Goal: Task Accomplishment & Management: Use online tool/utility

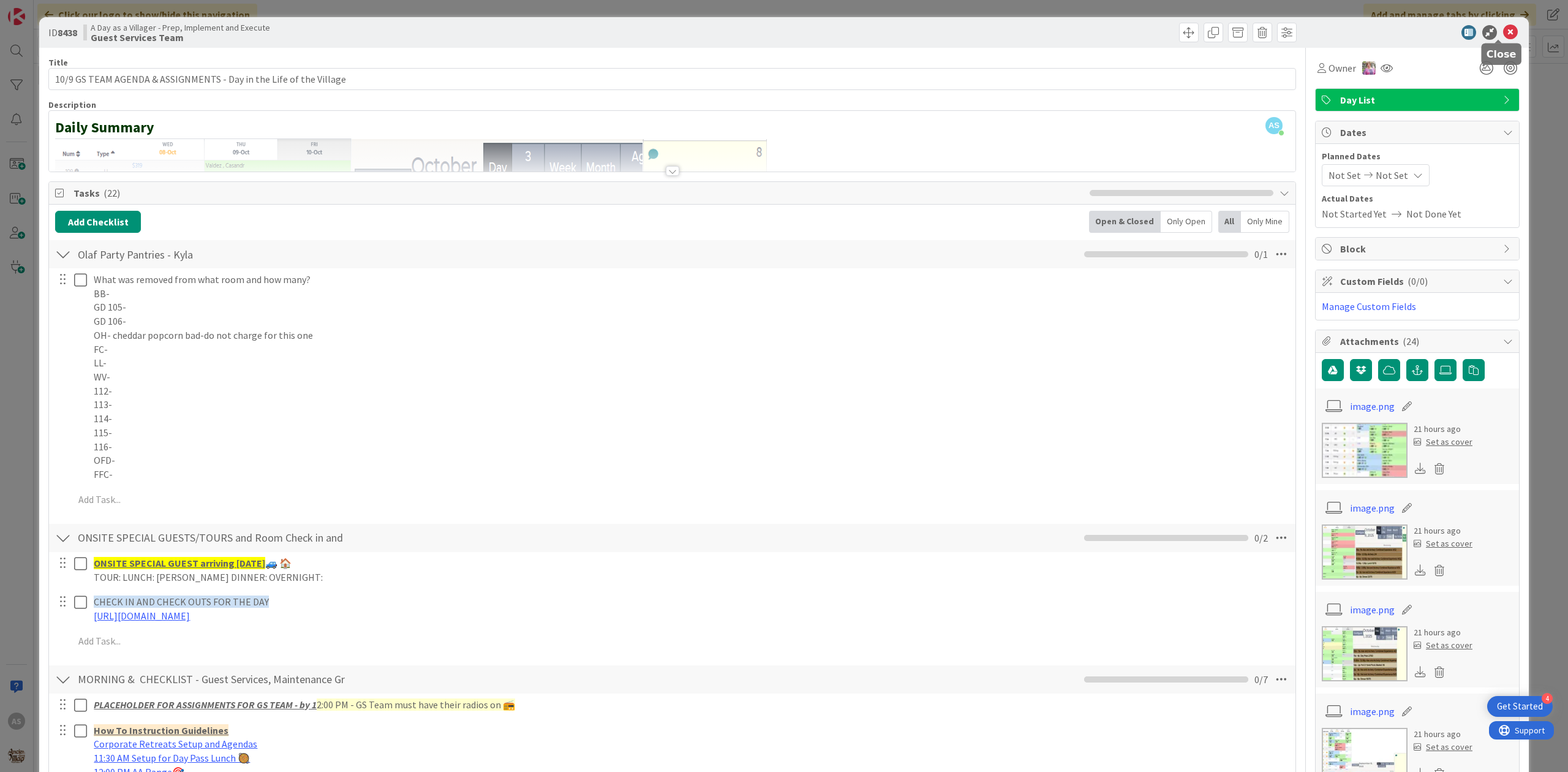
click at [1503, 37] on icon at bounding box center [1510, 32] width 14 height 14
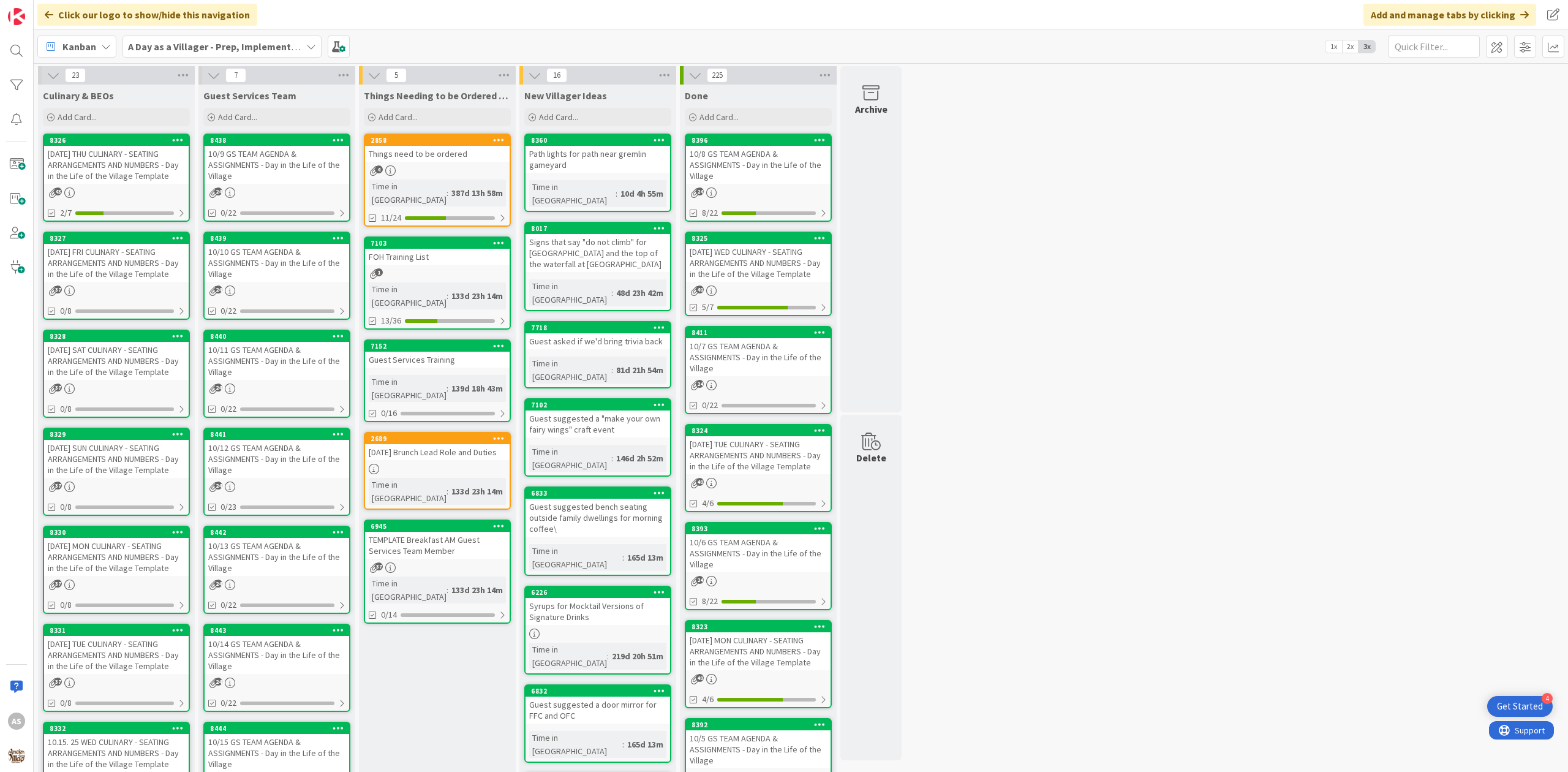
click at [144, 158] on div "[DATE] THU CULINARY - SEATING ARRANGEMENTS AND NUMBERS - Day in the Life of the…" at bounding box center [116, 164] width 144 height 38
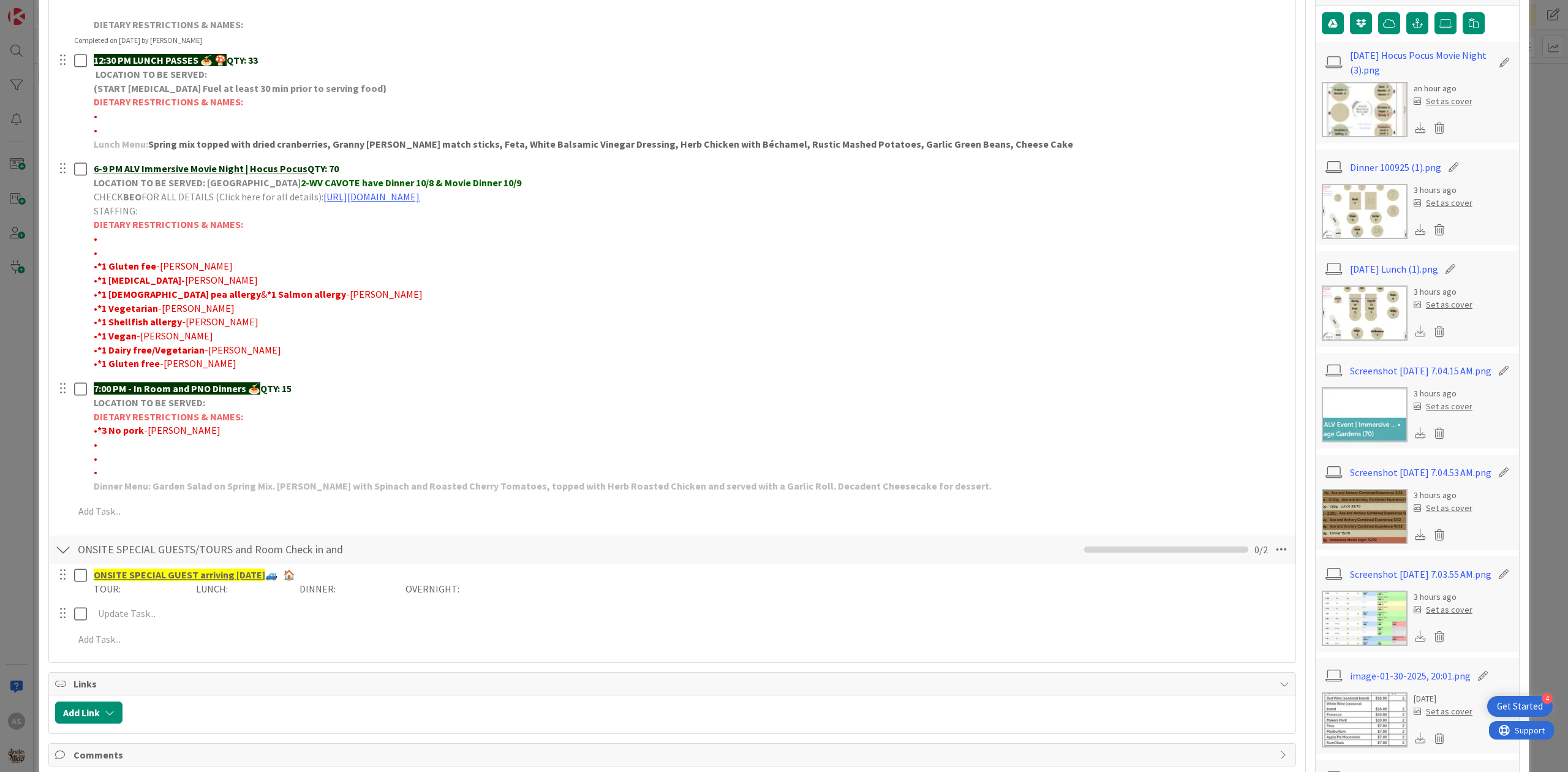
scroll to position [163, 0]
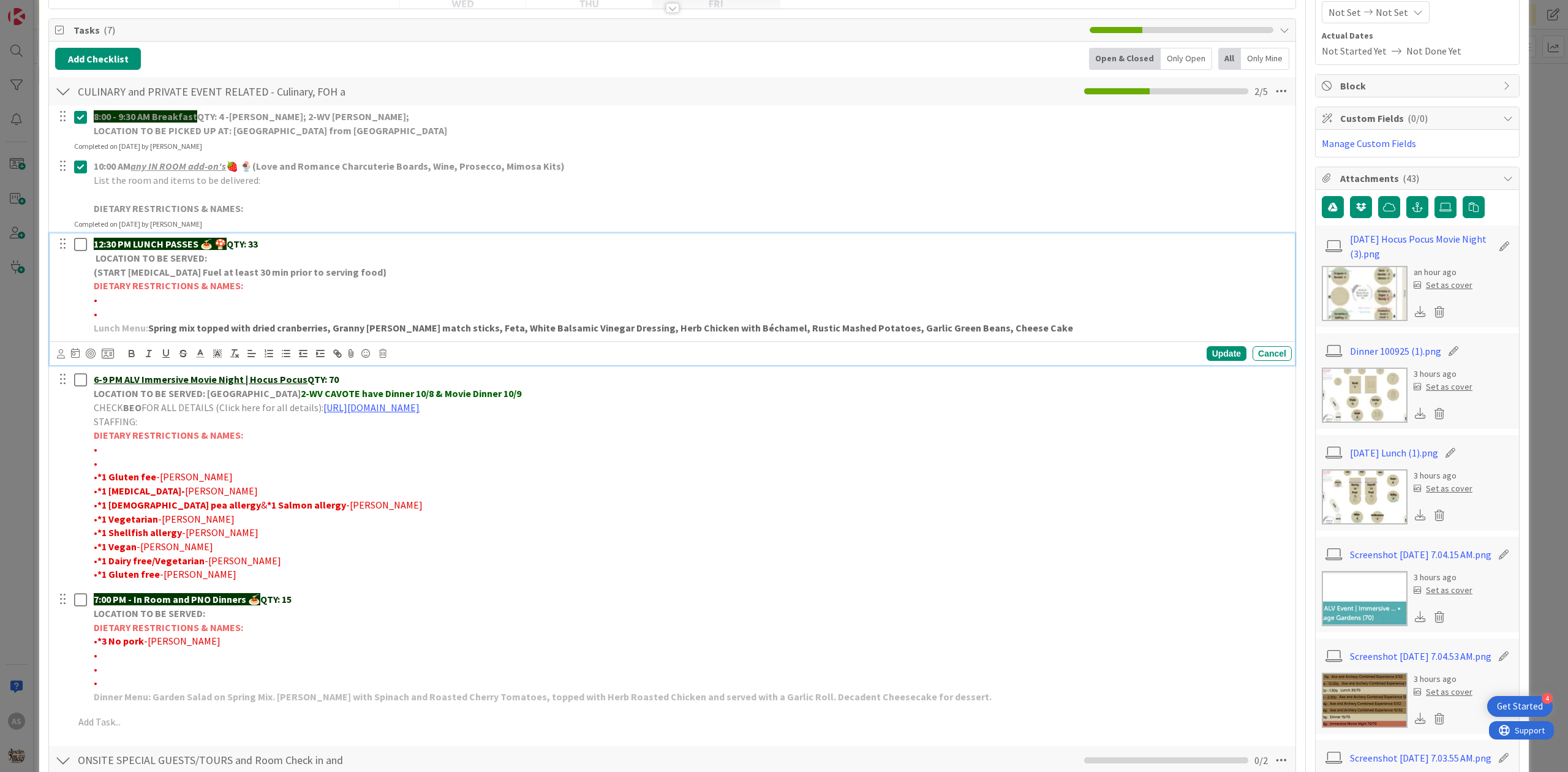
click at [275, 250] on p "12:30 PM LUNCH PASSES 🍝 🍄 QTY: 33" at bounding box center [690, 244] width 1193 height 14
click at [1206, 360] on div "Update" at bounding box center [1226, 353] width 40 height 14
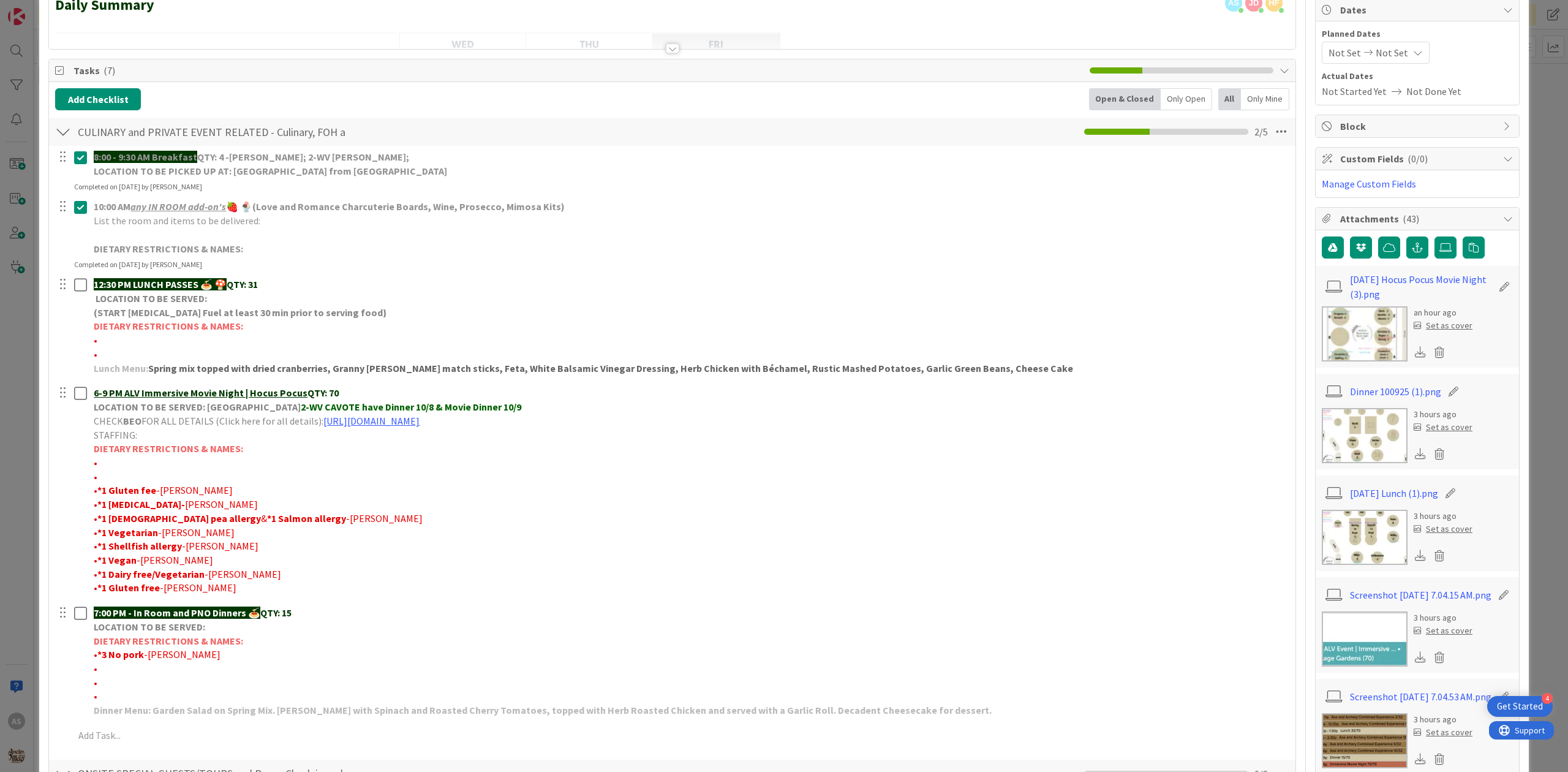
scroll to position [0, 0]
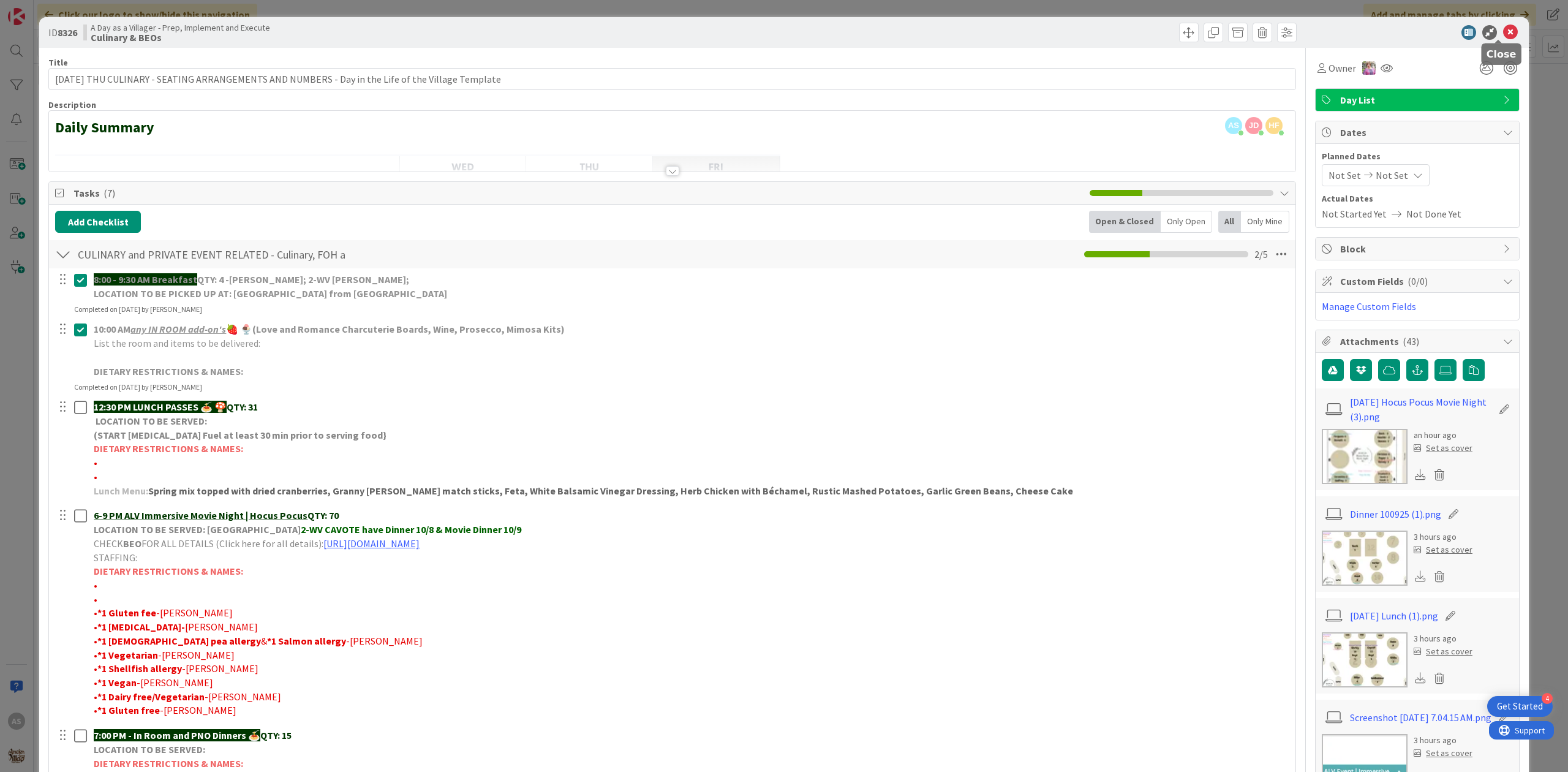
click at [1503, 35] on icon at bounding box center [1510, 32] width 14 height 14
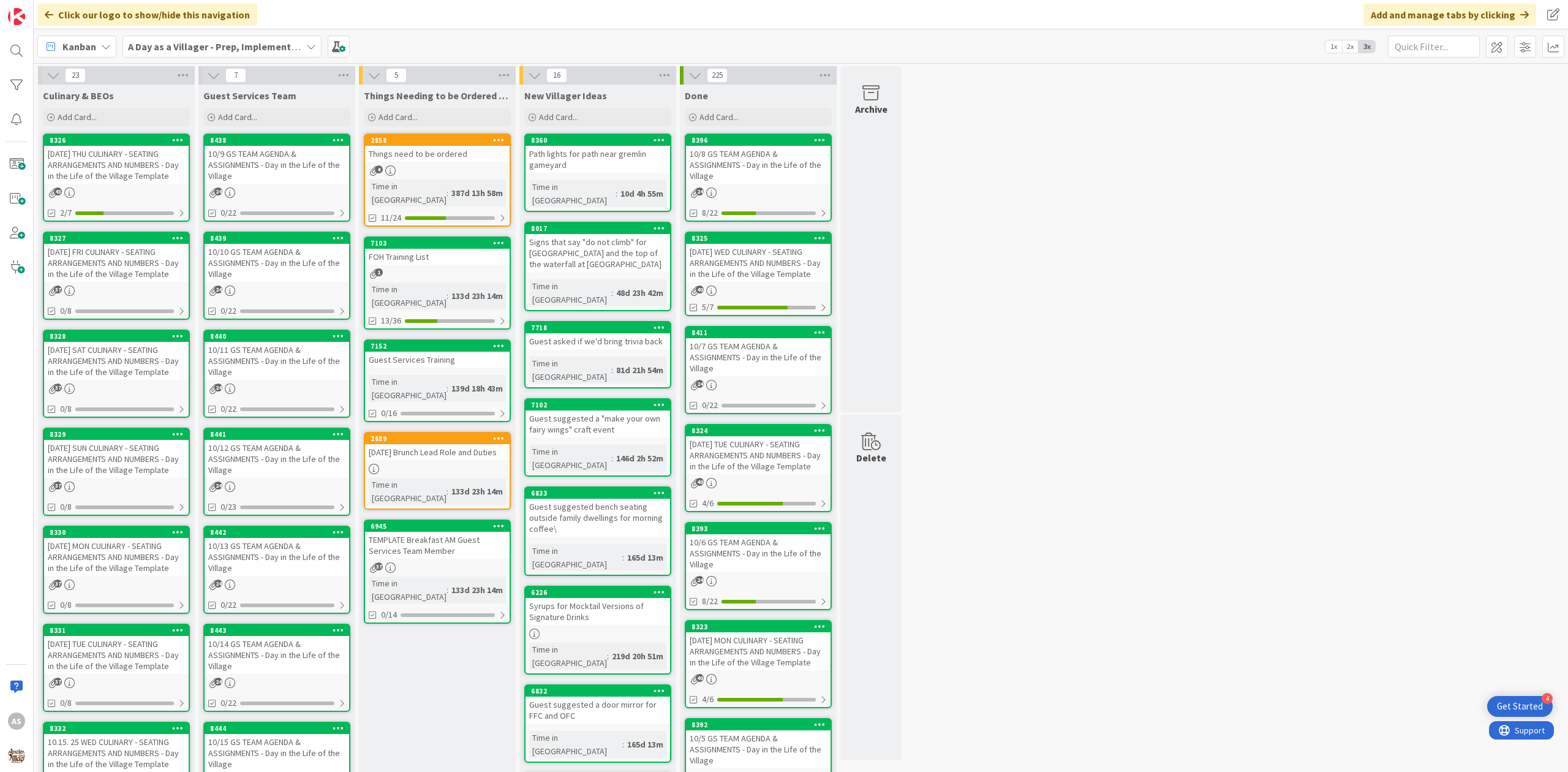
click at [99, 383] on div "37" at bounding box center [116, 389] width 144 height 11
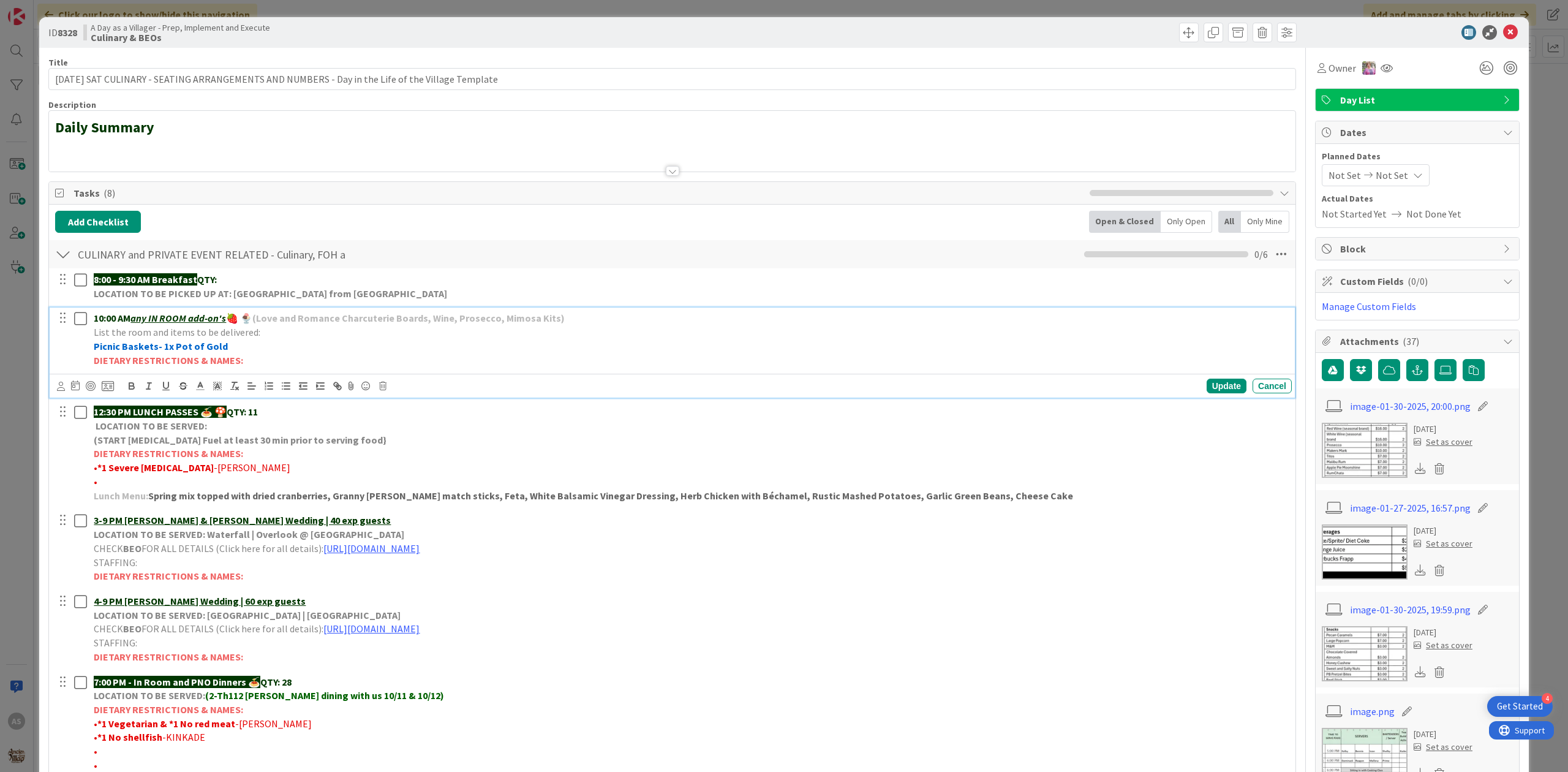
click at [168, 351] on strong "Picnic Baskets- 1x Pot of Gold" at bounding box center [160, 346] width 134 height 12
click at [1226, 381] on div "Update" at bounding box center [1226, 386] width 40 height 14
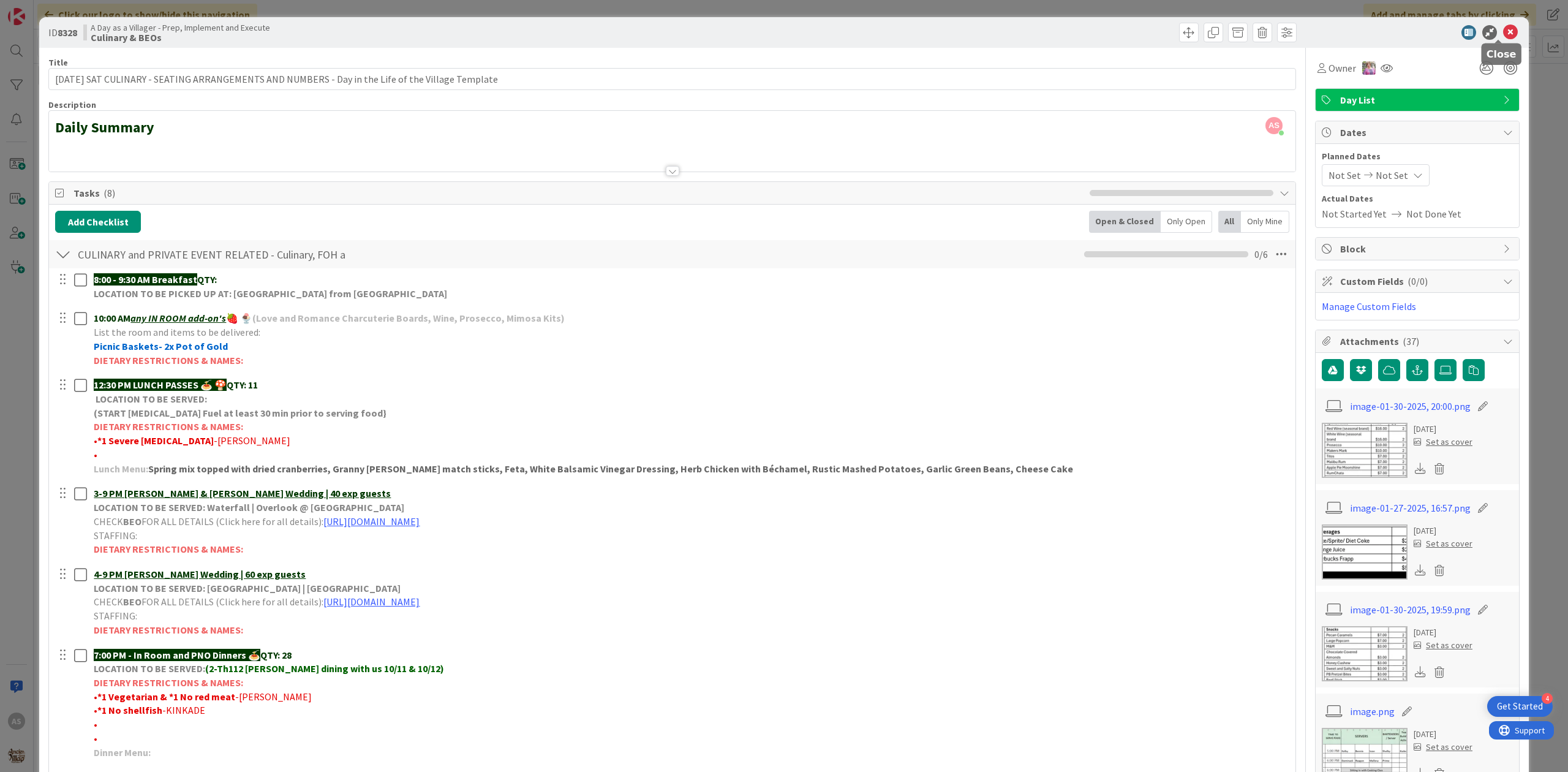
click at [1503, 33] on icon at bounding box center [1510, 32] width 14 height 14
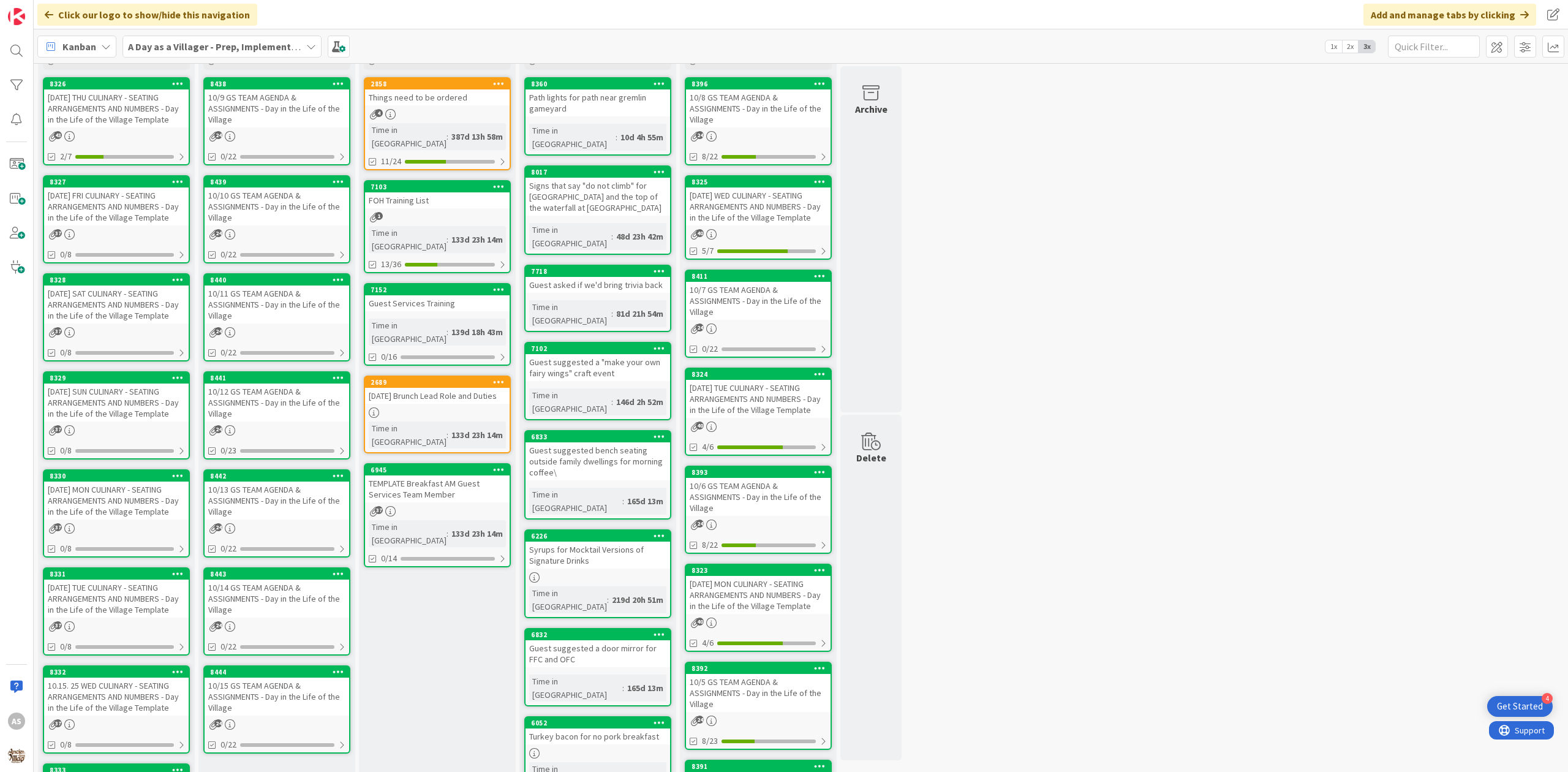
scroll to position [81, 0]
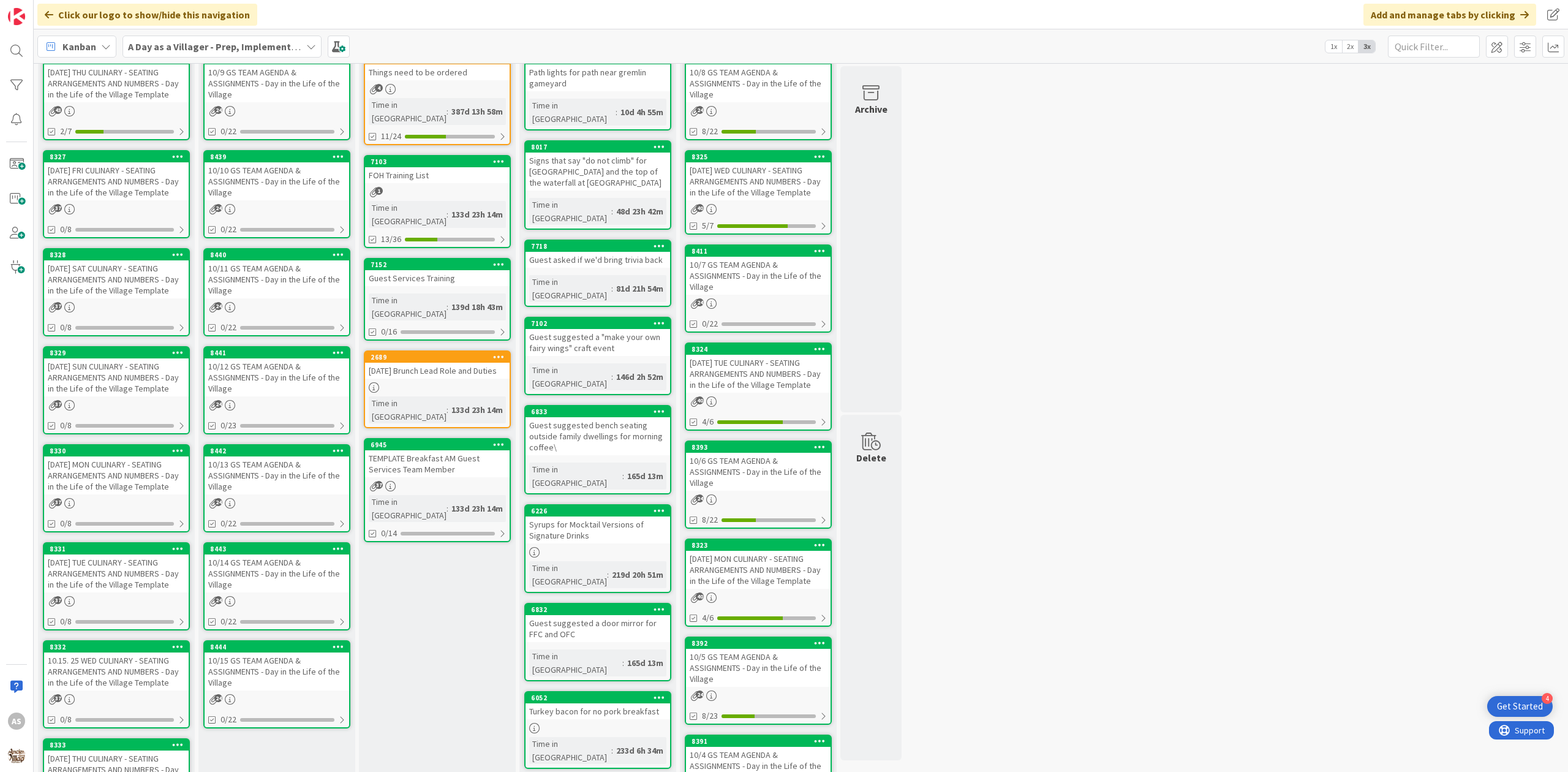
click at [748, 473] on div "10/6 GS TEAM AGENDA & ASSIGNMENTS - Day in the Life of the Village" at bounding box center [758, 472] width 144 height 38
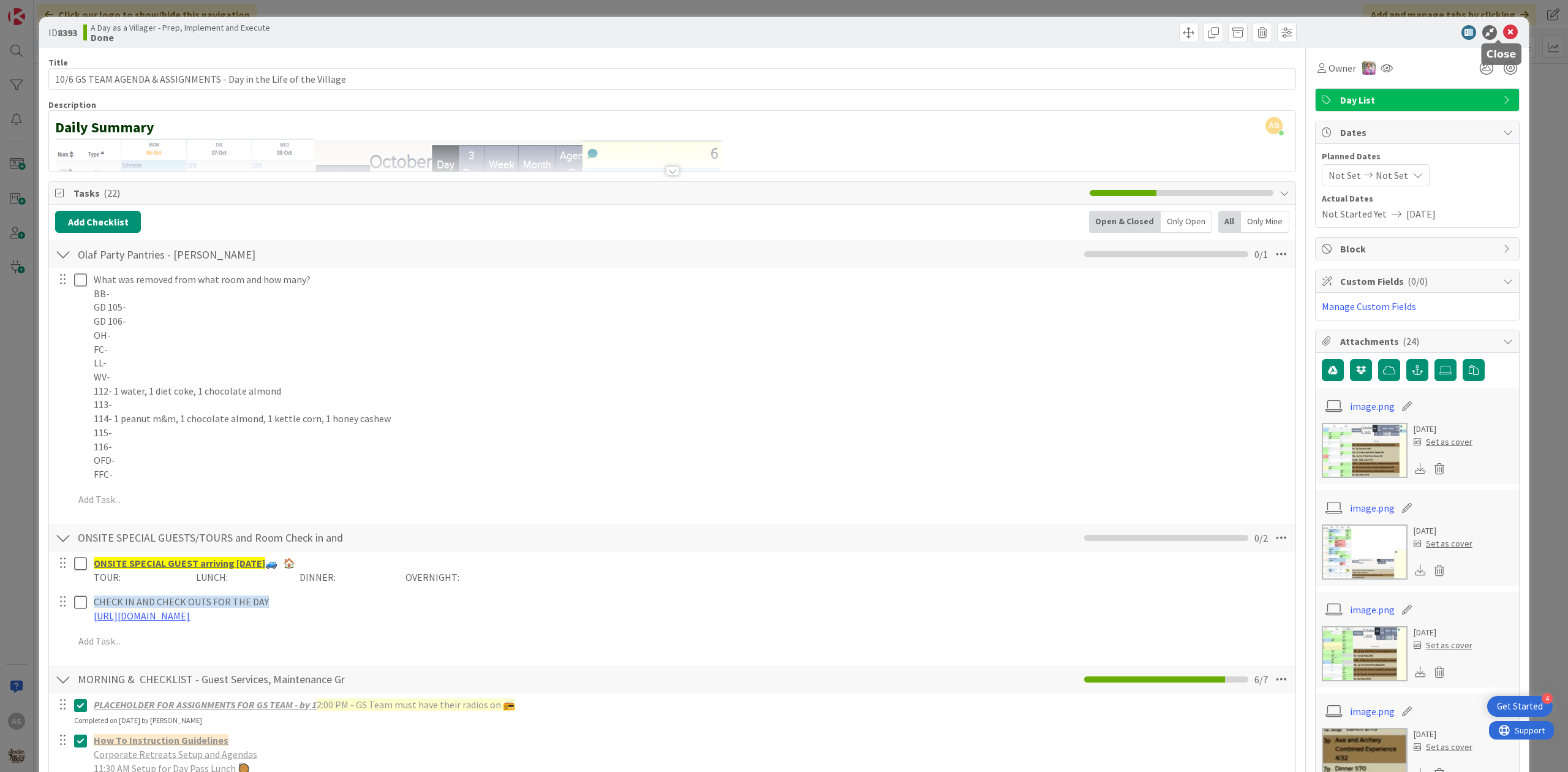
click at [1503, 35] on icon at bounding box center [1510, 32] width 14 height 14
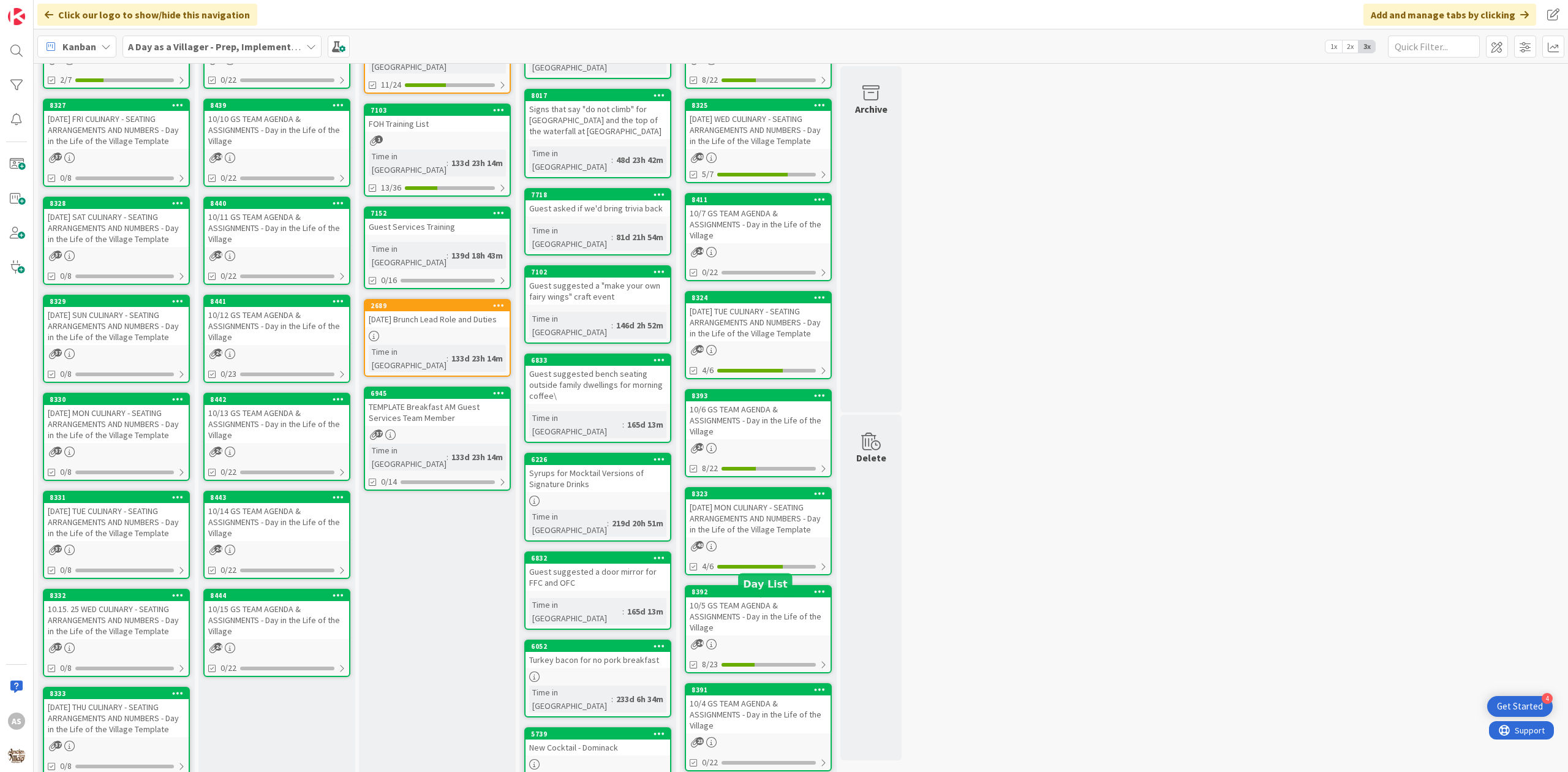
scroll to position [245, 0]
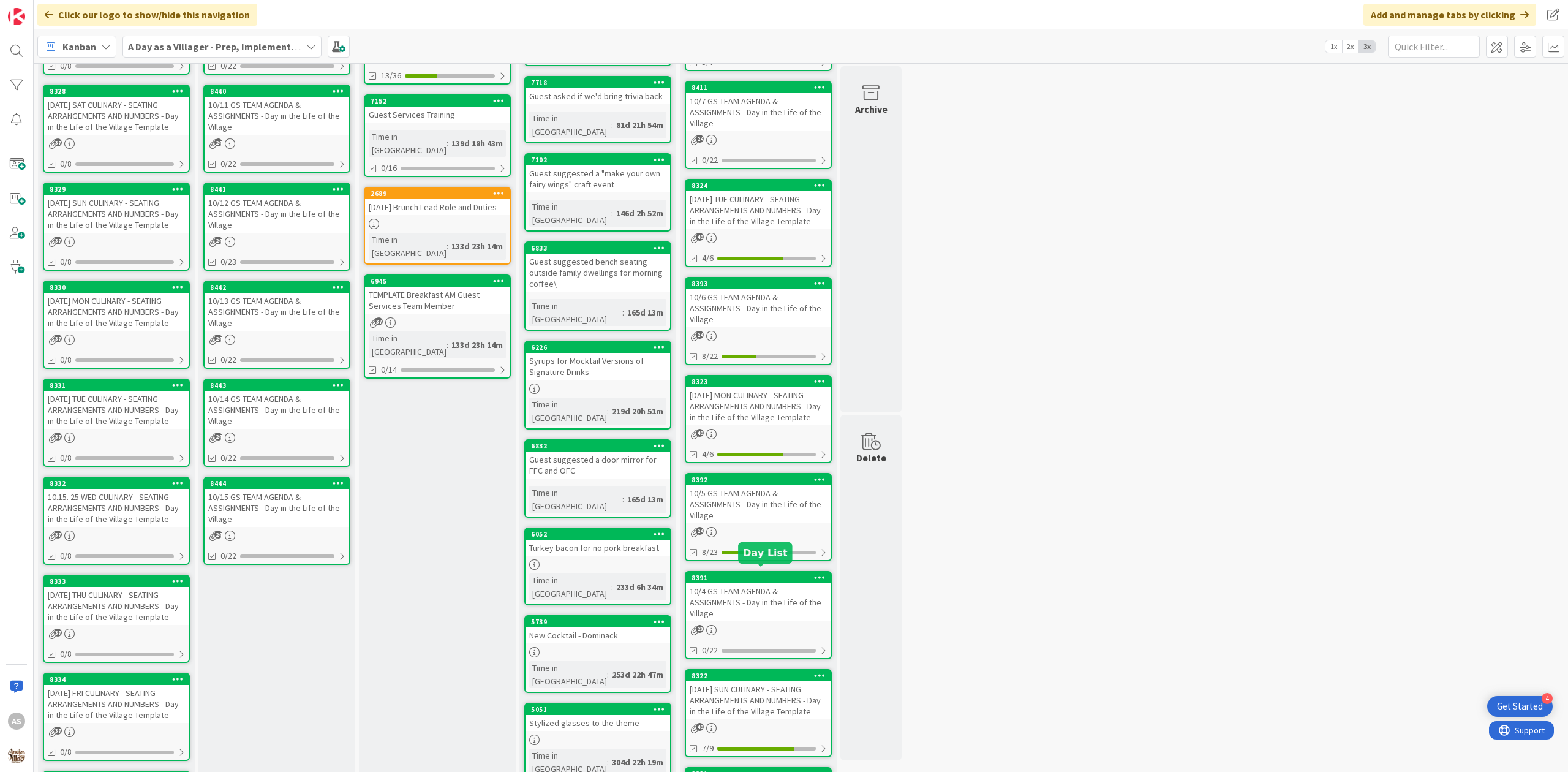
click at [772, 611] on div "10/4 GS TEAM AGENDA & ASSIGNMENTS - Day in the Life of the Village" at bounding box center [758, 602] width 144 height 38
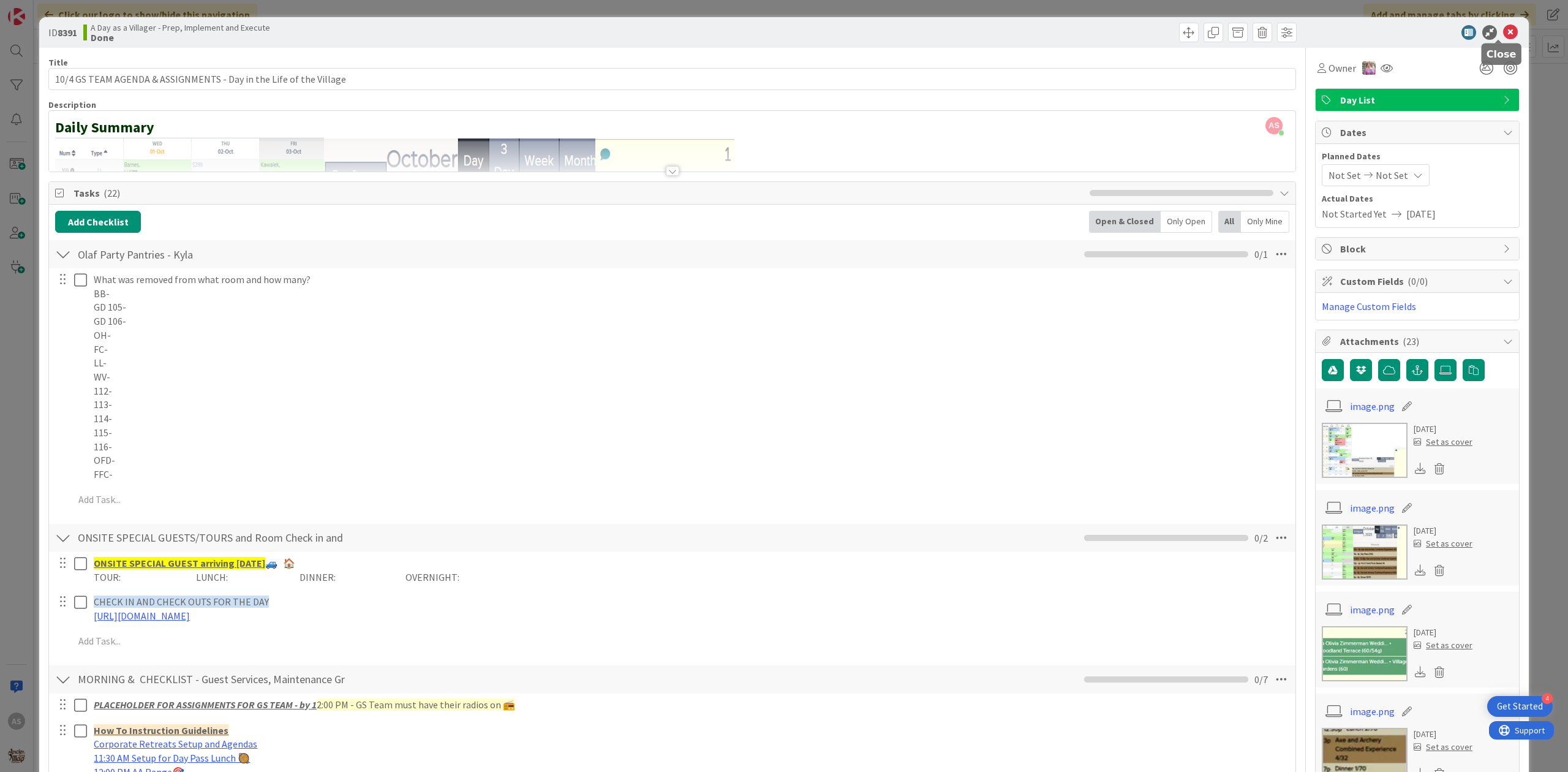
click at [1503, 36] on icon at bounding box center [1510, 32] width 14 height 14
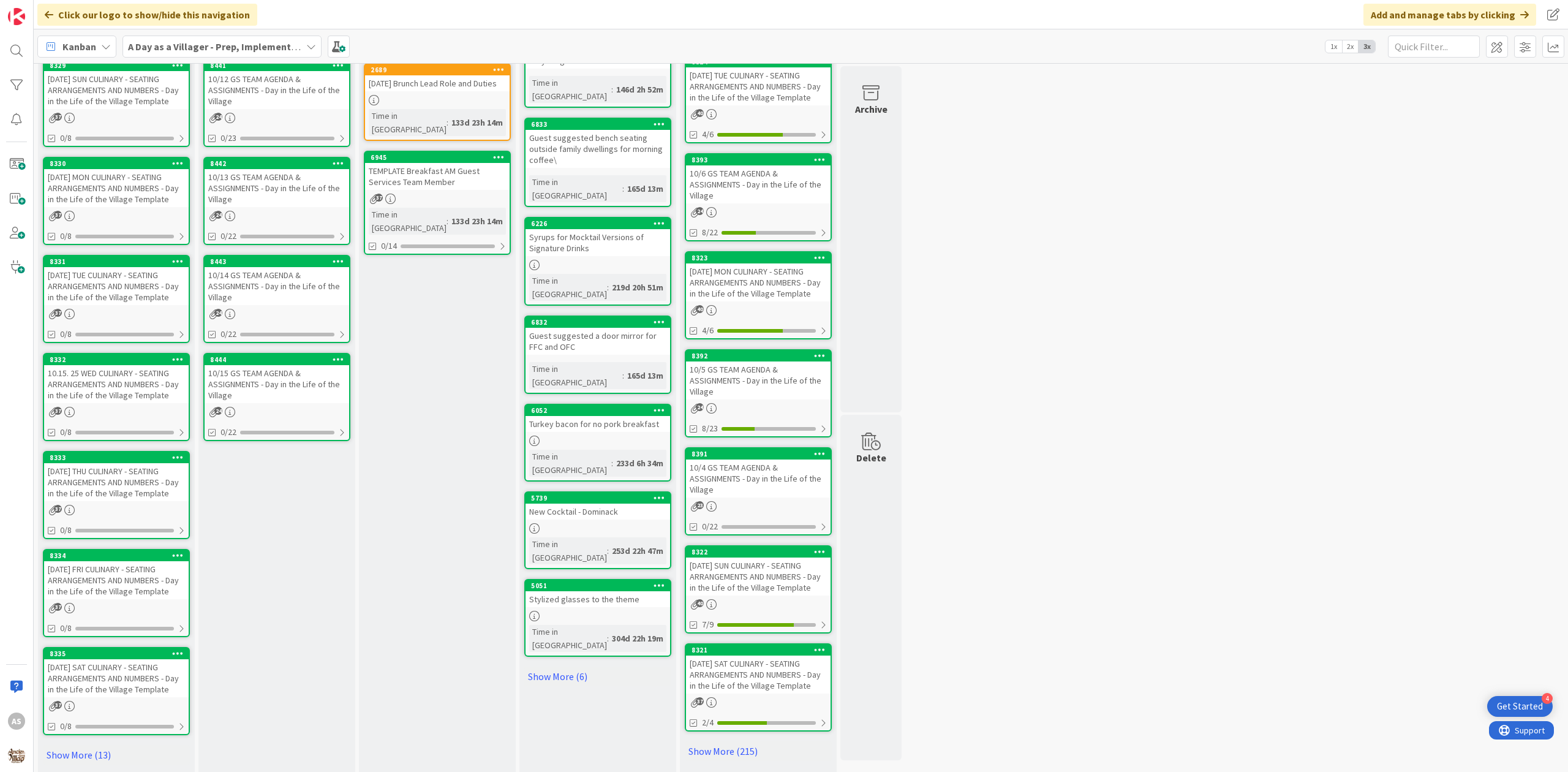
drag, startPoint x: 757, startPoint y: 745, endPoint x: 796, endPoint y: 691, distance: 66.6
click at [757, 746] on link "Show More (215)" at bounding box center [758, 751] width 147 height 20
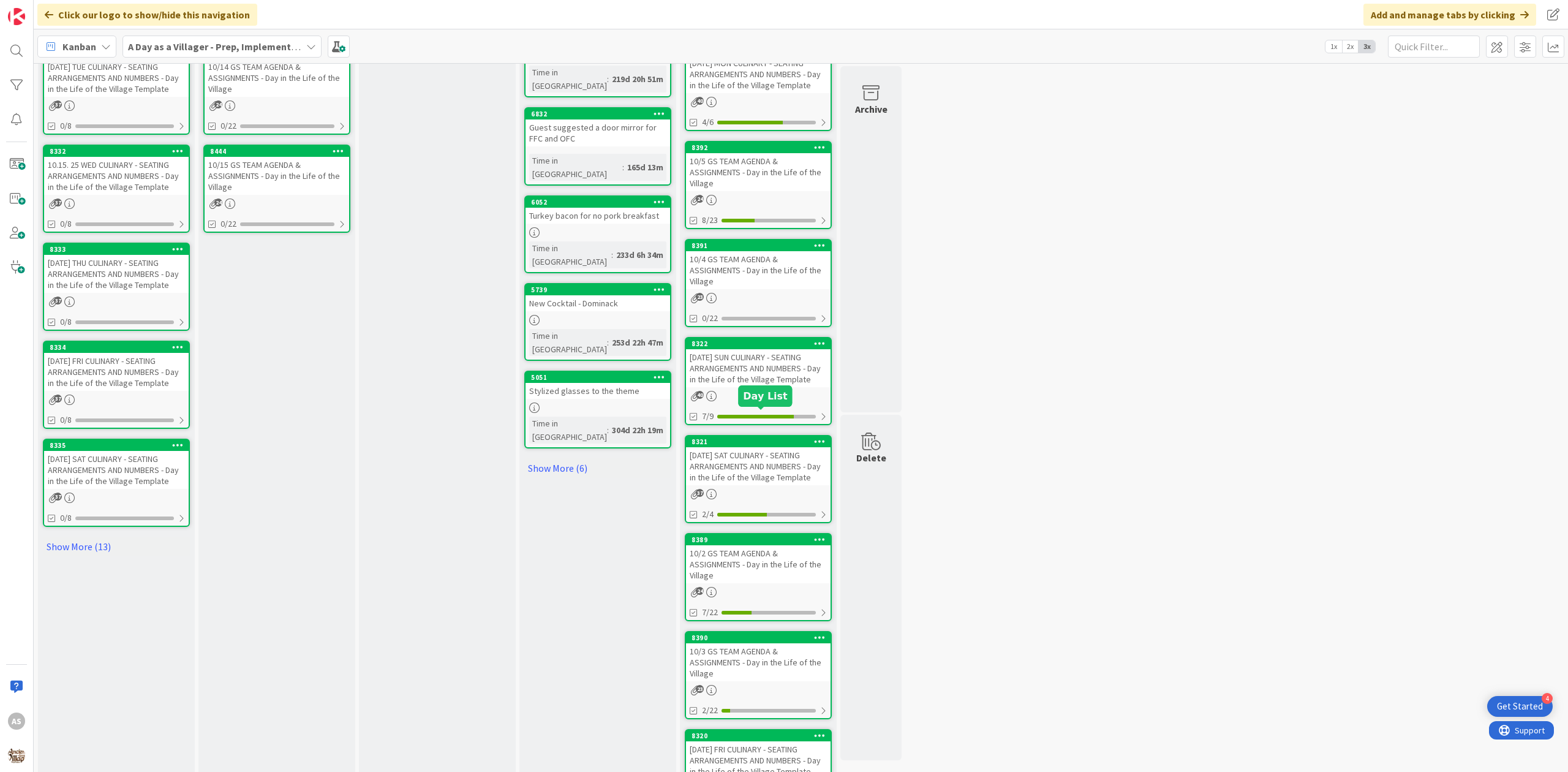
scroll to position [613, 0]
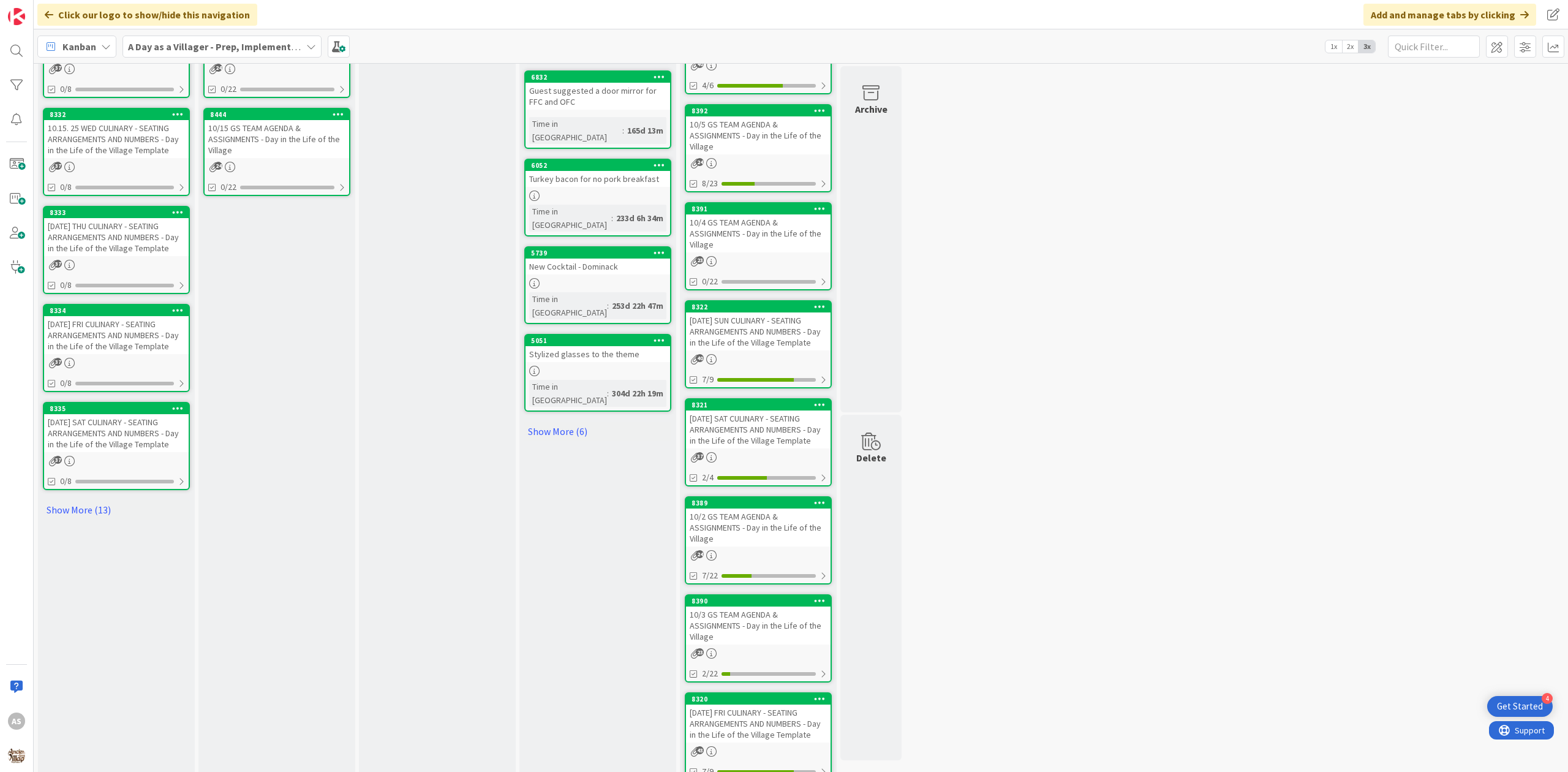
click at [765, 525] on div "10/2 GS TEAM AGENDA & ASSIGNMENTS - Day in the Life of the Village" at bounding box center [758, 527] width 144 height 38
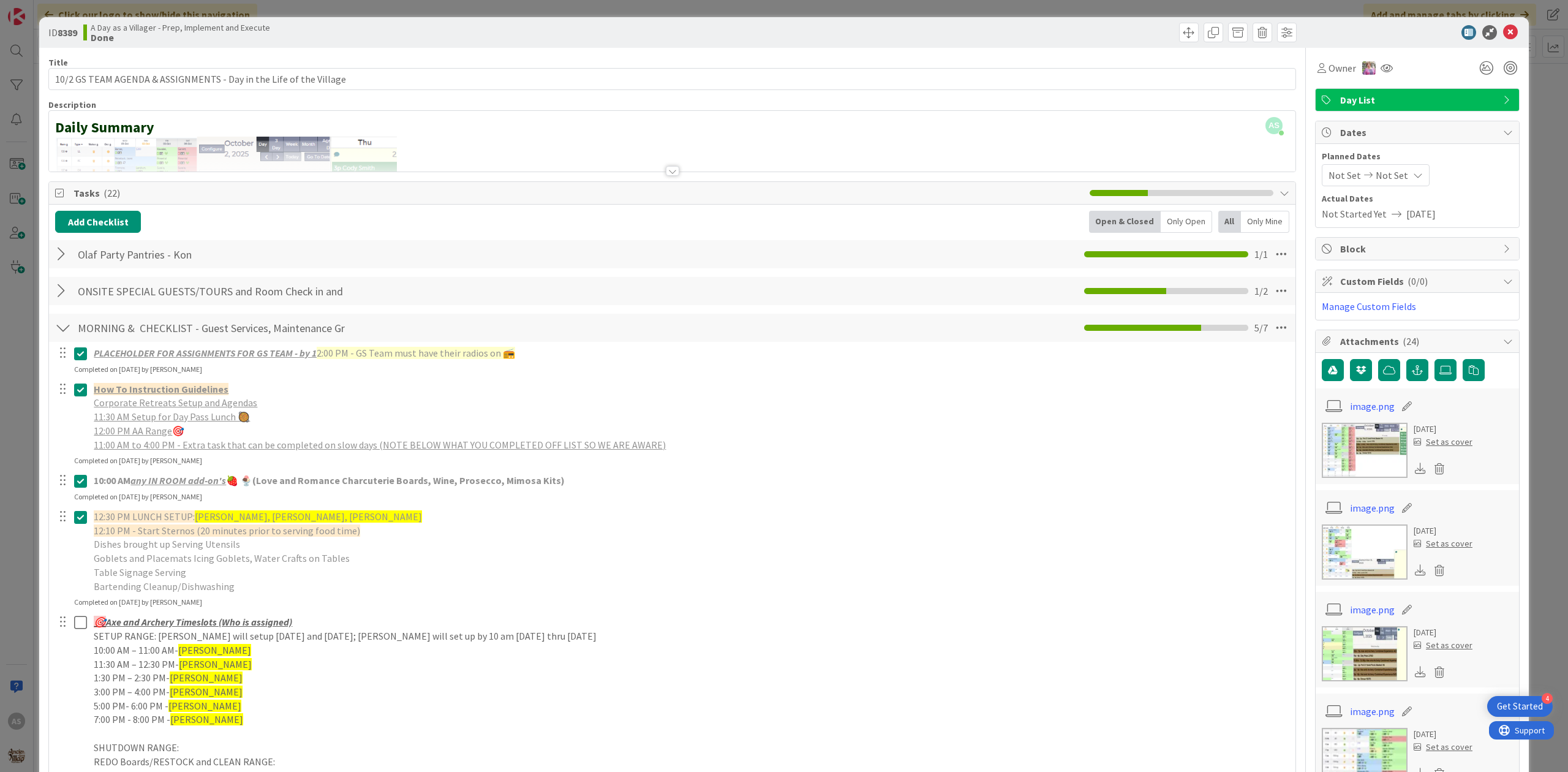
click at [64, 253] on div at bounding box center [63, 254] width 16 height 22
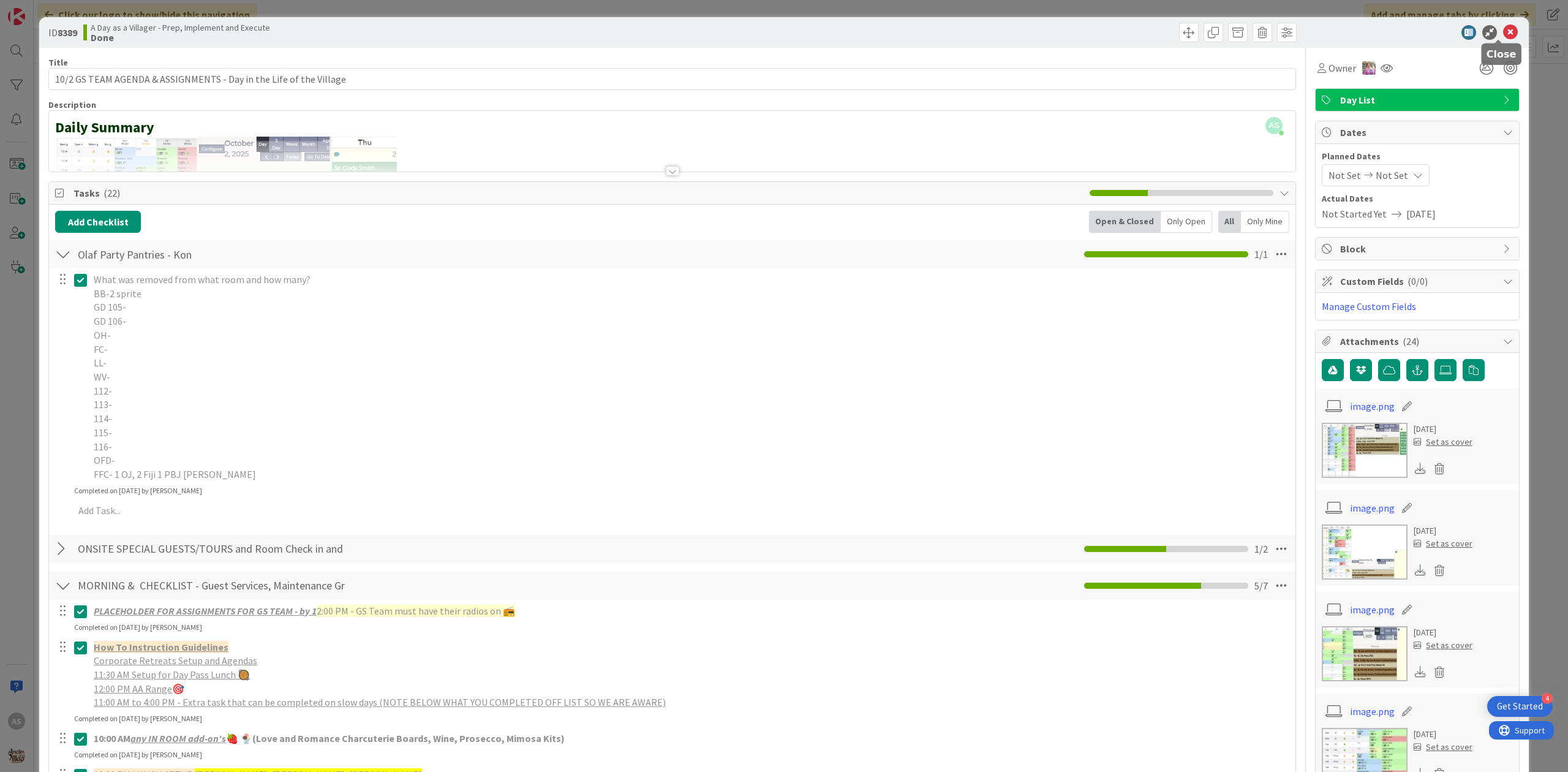
click at [1503, 33] on icon at bounding box center [1510, 32] width 14 height 14
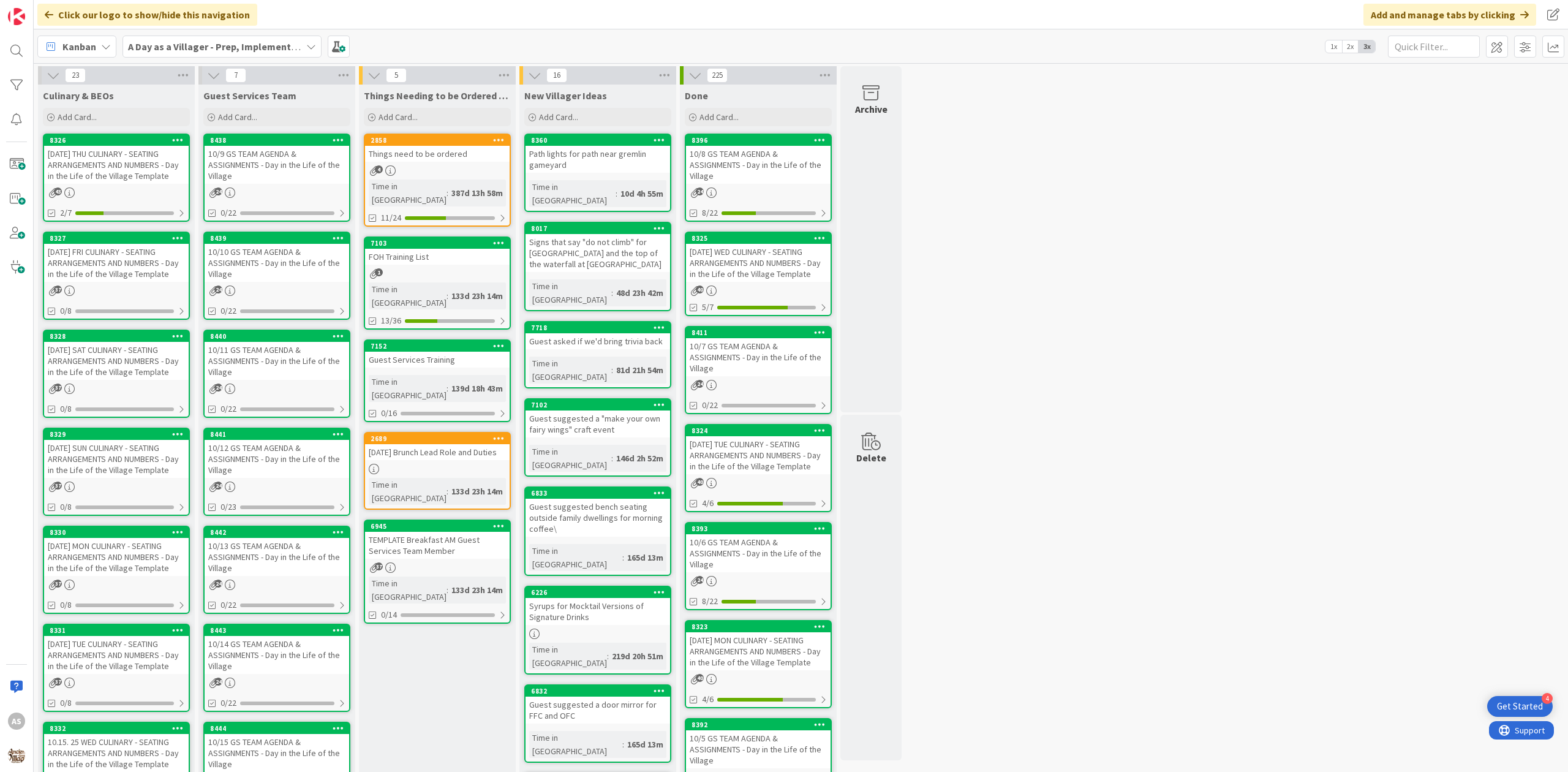
click at [97, 177] on div "[DATE] THU CULINARY - SEATING ARRANGEMENTS AND NUMBERS - Day in the Life of the…" at bounding box center [116, 164] width 144 height 38
